Goal: Task Accomplishment & Management: Manage account settings

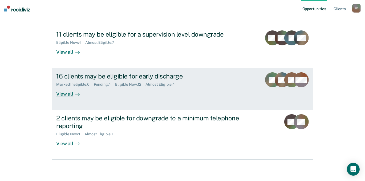
scroll to position [121, 0]
click at [71, 87] on div "View all" at bounding box center [71, 92] width 30 height 10
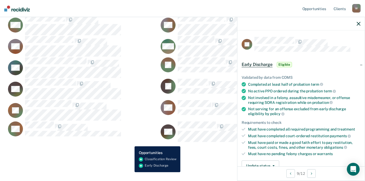
scroll to position [148, 0]
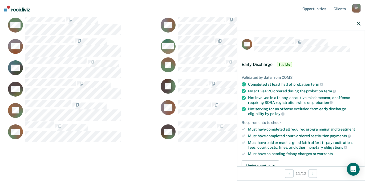
click at [355, 30] on div at bounding box center [300, 23] width 127 height 13
click at [357, 26] on icon "button" at bounding box center [358, 24] width 4 height 4
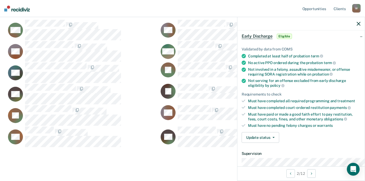
scroll to position [48, 0]
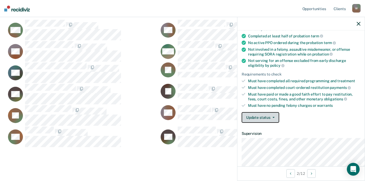
click at [246, 122] on button "Update status" at bounding box center [260, 117] width 38 height 11
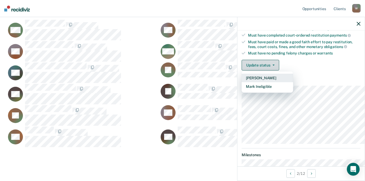
scroll to position [101, 0]
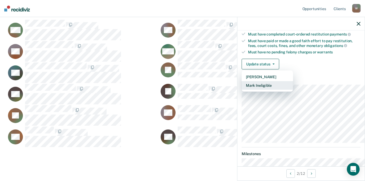
click at [241, 89] on button "Mark Ineligible" at bounding box center [266, 85] width 51 height 9
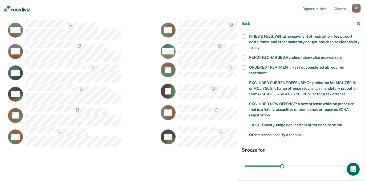
scroll to position [150, 0]
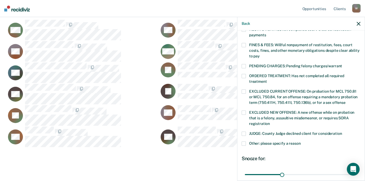
click at [241, 78] on span at bounding box center [243, 76] width 4 height 4
click at [267, 79] on input "ORDERED TREATMENT: Has not completed all required treatment" at bounding box center [267, 79] width 0 height 0
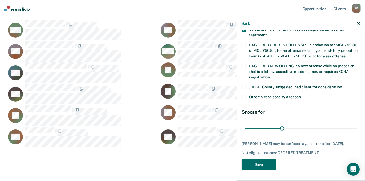
scroll to position [257, 0]
click at [241, 161] on button "Save" at bounding box center [258, 164] width 34 height 11
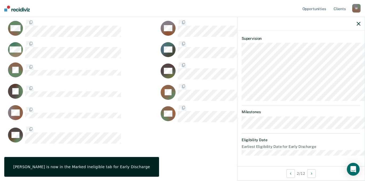
scroll to position [241, 0]
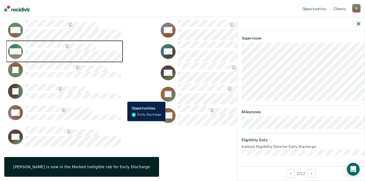
click at [122, 62] on button "MW" at bounding box center [64, 51] width 116 height 21
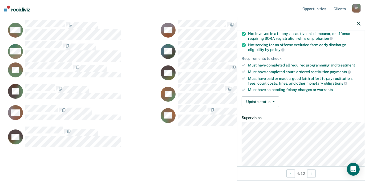
scroll to position [0, 0]
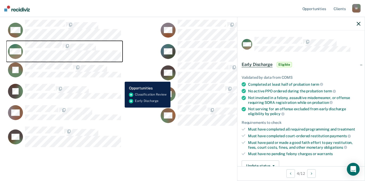
click at [121, 50] on div "CaseloadOpportunityCell-0222774" at bounding box center [73, 45] width 96 height 9
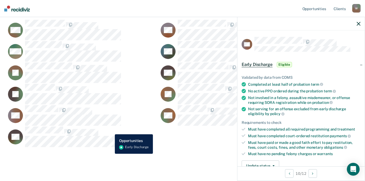
scroll to position [1, 0]
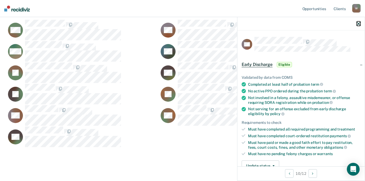
click at [356, 26] on icon "button" at bounding box center [358, 24] width 4 height 4
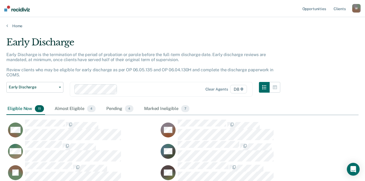
scroll to position [0, 0]
click at [190, 114] on div "Marked Ineligible 7" at bounding box center [166, 109] width 47 height 12
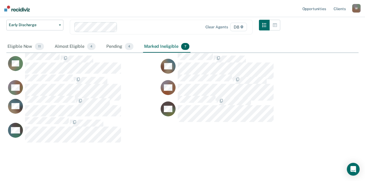
scroll to position [72, 0]
click at [134, 52] on div "Pending 4" at bounding box center [119, 47] width 29 height 12
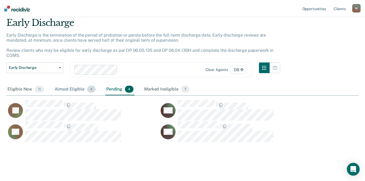
click at [90, 83] on div "Almost Eligible 4" at bounding box center [75, 89] width 43 height 12
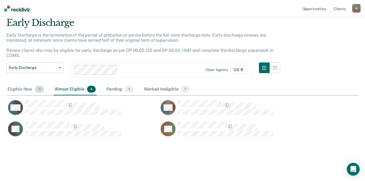
click at [28, 83] on div "Eligible Now 11" at bounding box center [25, 89] width 39 height 12
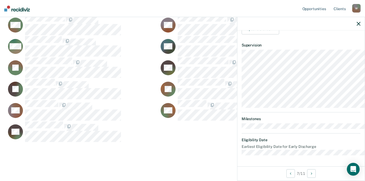
scroll to position [148, 0]
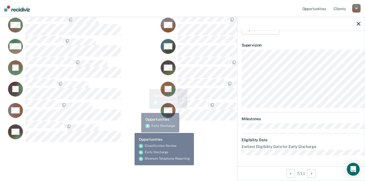
drag, startPoint x: 131, startPoint y: 134, endPoint x: 170, endPoint y: 114, distance: 43.7
click at [133, 134] on div "Early Discharge Early Discharge is the termination of the period of probation o…" at bounding box center [182, 44] width 352 height 225
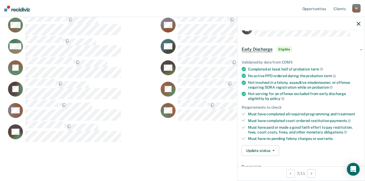
scroll to position [0, 0]
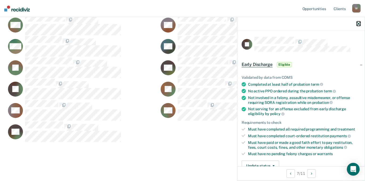
click at [357, 26] on icon "button" at bounding box center [358, 24] width 4 height 4
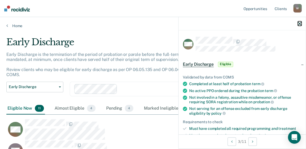
click at [299, 26] on icon "button" at bounding box center [300, 24] width 4 height 4
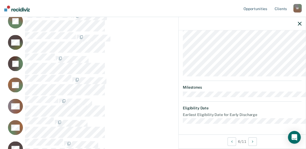
scroll to position [217, 0]
click at [298, 26] on icon "button" at bounding box center [300, 24] width 4 height 4
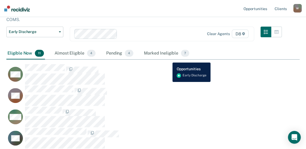
scroll to position [48, 0]
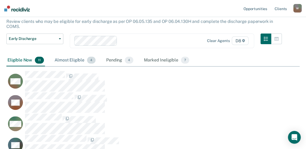
click at [95, 66] on div "Almost Eligible 4" at bounding box center [75, 61] width 43 height 12
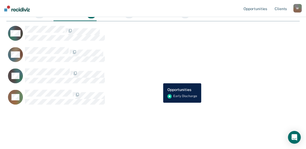
scroll to position [97, 0]
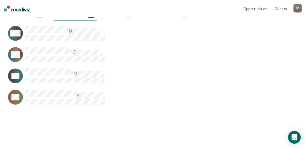
click at [22, 21] on div "Eligible Now 11" at bounding box center [25, 15] width 39 height 12
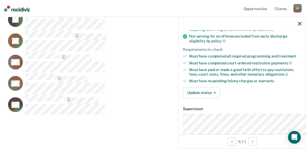
scroll to position [145, 0]
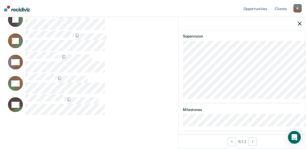
click at [214, 21] on icon "button" at bounding box center [215, 20] width 2 height 1
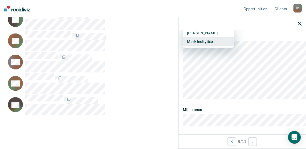
click at [184, 46] on button "Mark Ineligible" at bounding box center [208, 41] width 51 height 9
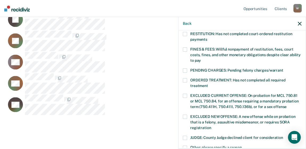
scroll to position [97, 0]
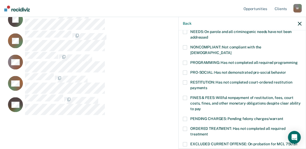
click at [183, 50] on span at bounding box center [185, 47] width 4 height 4
click at [231, 51] on input "NONCOMPLIANT: Not compliant with the [DEMOGRAPHIC_DATA]" at bounding box center [231, 51] width 0 height 0
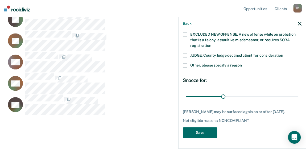
scroll to position [227, 0]
click at [183, 26] on button "Back" at bounding box center [187, 23] width 9 height 5
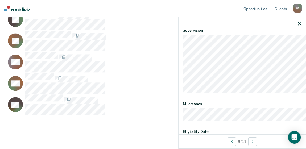
scroll to position [103, 0]
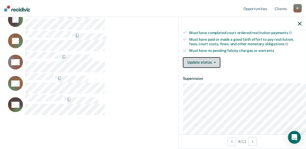
click at [187, 68] on button "Update status" at bounding box center [202, 62] width 38 height 11
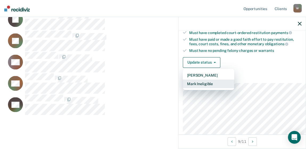
click at [184, 88] on button "Mark Ineligible" at bounding box center [208, 84] width 51 height 9
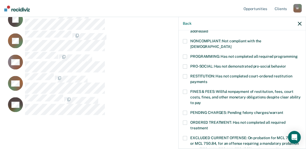
click at [183, 43] on span at bounding box center [185, 41] width 4 height 4
click at [231, 45] on input "NONCOMPLIANT: Not compliant with the [DEMOGRAPHIC_DATA]" at bounding box center [231, 45] width 0 height 0
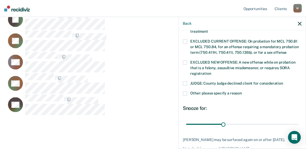
scroll to position [276, 0]
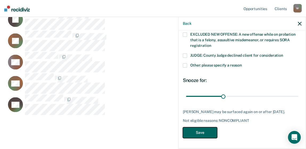
click at [183, 132] on button "Save" at bounding box center [200, 132] width 34 height 11
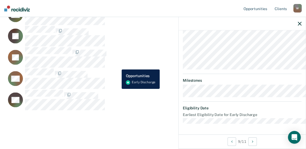
scroll to position [0, 0]
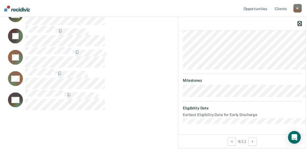
click at [299, 26] on icon "button" at bounding box center [300, 24] width 4 height 4
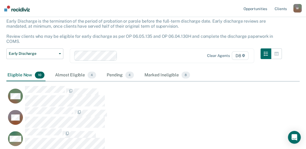
scroll to position [48, 0]
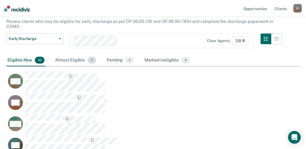
click at [89, 66] on div "Almost Eligible 4" at bounding box center [75, 61] width 43 height 12
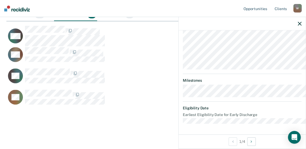
scroll to position [218, 0]
click at [299, 26] on icon "button" at bounding box center [300, 24] width 4 height 4
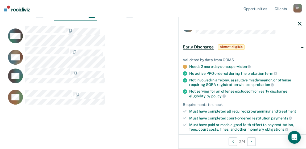
scroll to position [0, 0]
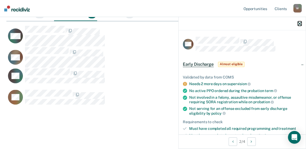
click at [299, 26] on icon "button" at bounding box center [300, 24] width 4 height 4
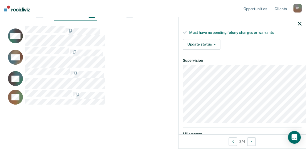
scroll to position [224, 0]
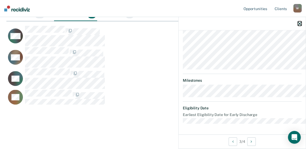
click at [299, 26] on icon "button" at bounding box center [300, 24] width 4 height 4
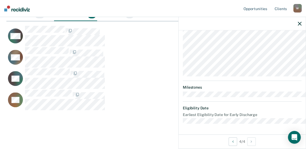
scroll to position [113, 0]
